Goal: Transaction & Acquisition: Download file/media

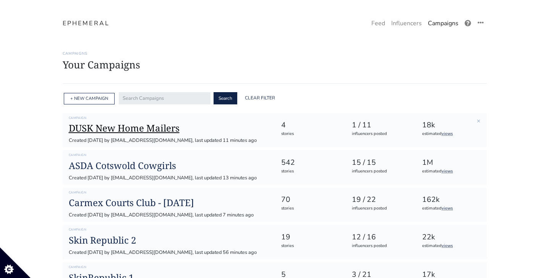
click at [128, 132] on h1 "DUSK New Home Mailers" at bounding box center [169, 128] width 200 height 11
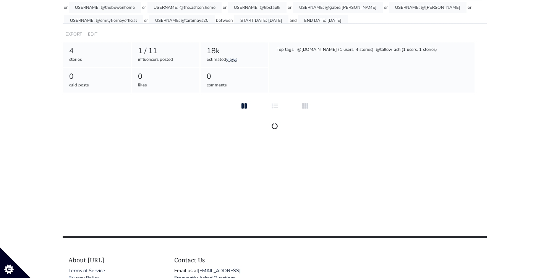
scroll to position [107, 0]
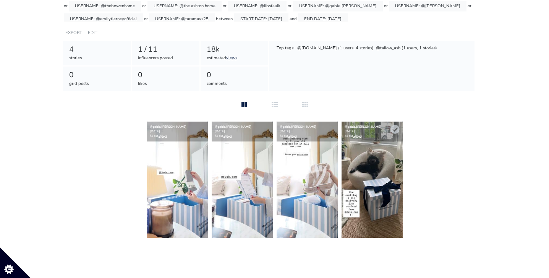
click at [384, 139] on div "@gabie.[PERSON_NAME] [DATE] 4k est. views" at bounding box center [372, 132] width 61 height 20
click at [375, 166] on img at bounding box center [372, 180] width 61 height 116
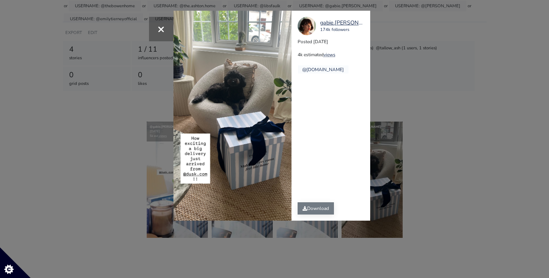
click at [326, 209] on link "Download" at bounding box center [316, 208] width 36 height 12
click at [422, 77] on div "× gabie.[PERSON_NAME] 174k followers Posted [DATE] 4k estimated views @[DOMAIN_…" at bounding box center [274, 139] width 549 height 278
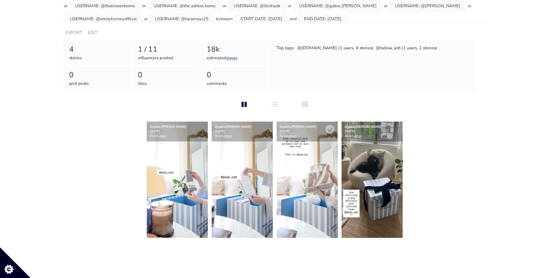
click at [309, 216] on img at bounding box center [307, 180] width 61 height 116
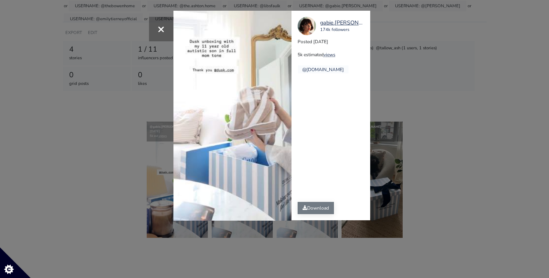
click at [313, 208] on link "Download" at bounding box center [316, 208] width 36 height 12
click at [431, 103] on div "× Your browser does not support HTML5 video. gabie.[PERSON_NAME] 174k followers…" at bounding box center [274, 139] width 549 height 278
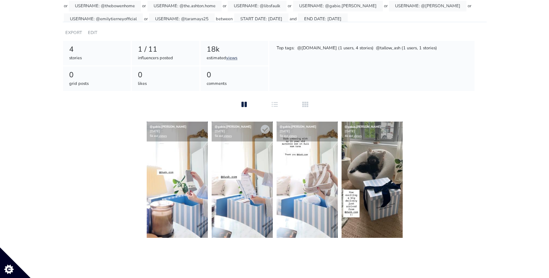
click at [250, 164] on img at bounding box center [242, 180] width 61 height 116
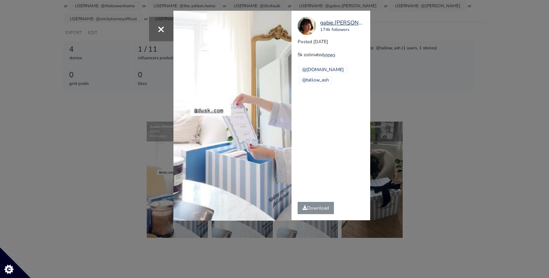
click at [318, 208] on link "Download" at bounding box center [316, 208] width 36 height 12
click at [395, 94] on div "× Your browser does not support HTML5 video. gabie.[PERSON_NAME] 174k followers…" at bounding box center [274, 139] width 549 height 278
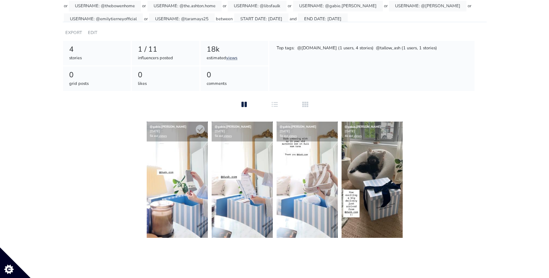
click at [177, 162] on img at bounding box center [177, 180] width 61 height 116
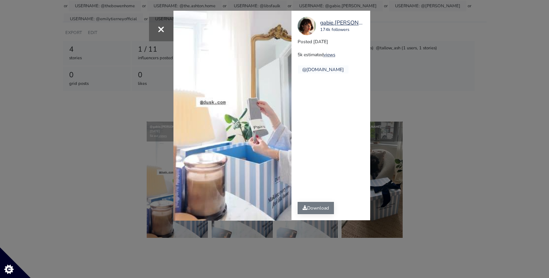
click at [318, 208] on link "Download" at bounding box center [316, 208] width 36 height 12
click at [159, 31] on span "×" at bounding box center [161, 29] width 7 height 16
